Goal: Book appointment/travel/reservation

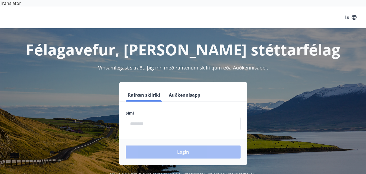
click at [146, 118] on input "phone" at bounding box center [183, 123] width 115 height 13
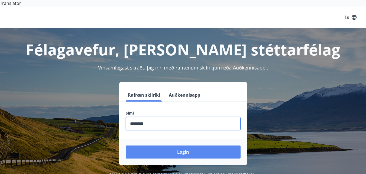
type input "********"
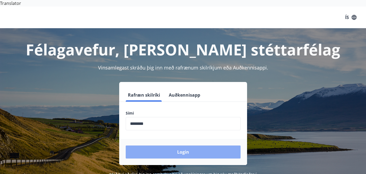
click at [169, 145] on button "Login" at bounding box center [183, 151] width 115 height 13
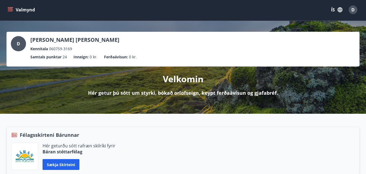
scroll to position [6, 0]
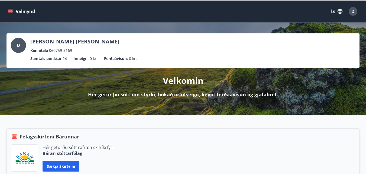
click at [333, 7] on button "ÍS" at bounding box center [336, 12] width 17 height 10
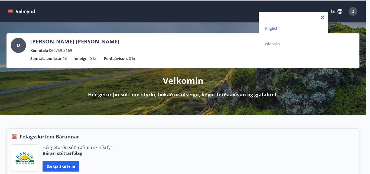
click at [273, 28] on span "English" at bounding box center [271, 28] width 13 height 5
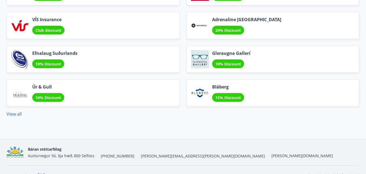
scroll to position [691, 0]
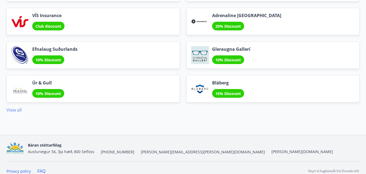
click at [13, 107] on link "View all" at bounding box center [14, 110] width 15 height 6
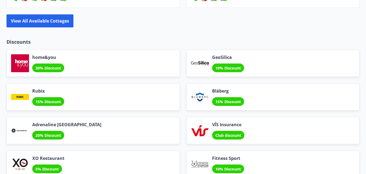
scroll to position [612, 0]
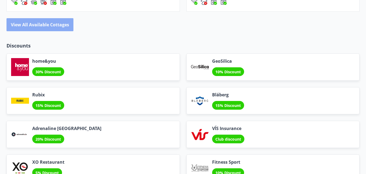
click at [59, 19] on button "View all available cottages" at bounding box center [40, 24] width 67 height 13
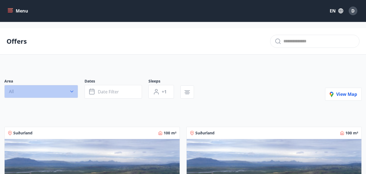
click at [72, 89] on icon "button" at bounding box center [71, 91] width 5 height 5
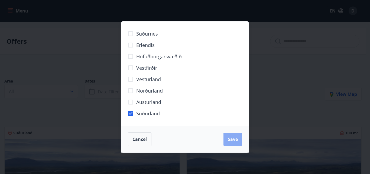
click at [231, 141] on span "Save" at bounding box center [233, 139] width 10 height 6
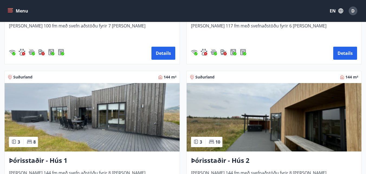
scroll to position [364, 0]
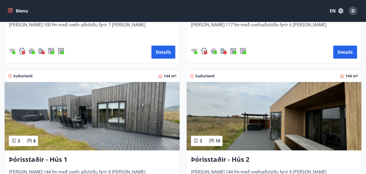
click at [83, 111] on img at bounding box center [92, 116] width 175 height 68
